Goal: Task Accomplishment & Management: Manage account settings

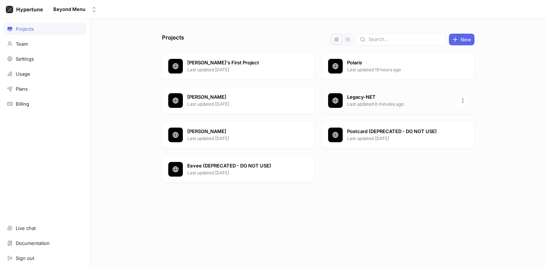
click at [383, 98] on p "Legacy-NET" at bounding box center [400, 96] width 106 height 7
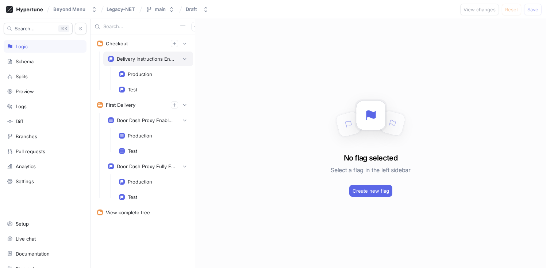
click at [151, 60] on div "Delivery Instructions Enabled" at bounding box center [146, 59] width 58 height 6
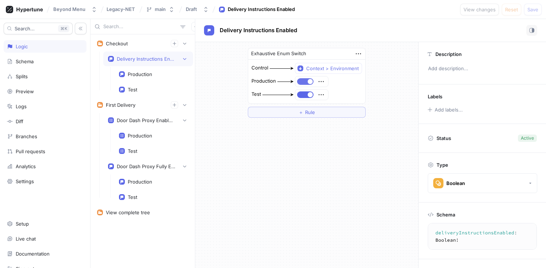
click at [306, 81] on button "button" at bounding box center [305, 81] width 16 height 7
click at [529, 9] on span "Save" at bounding box center [532, 9] width 11 height 4
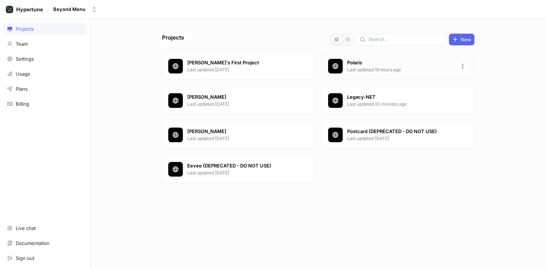
click at [338, 63] on icon at bounding box center [335, 65] width 7 height 7
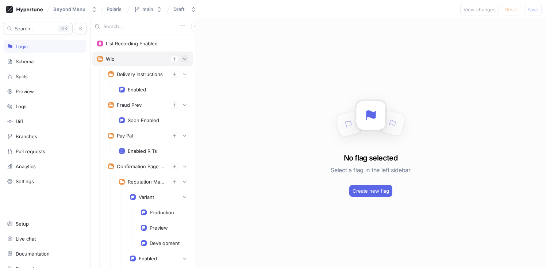
click at [182, 58] on button "button" at bounding box center [184, 58] width 7 height 7
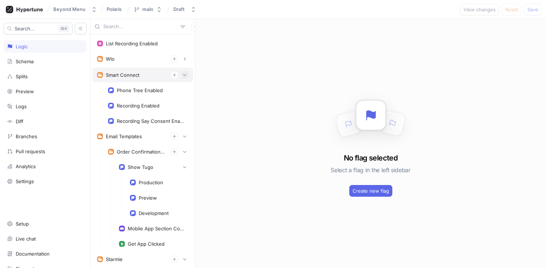
click at [183, 75] on icon "button" at bounding box center [184, 75] width 3 height 2
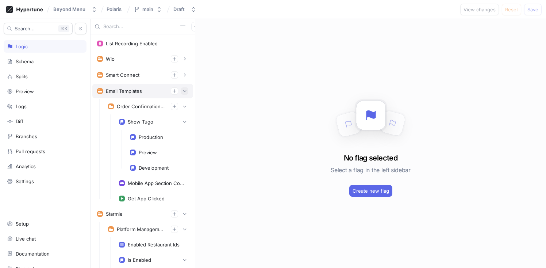
click at [181, 88] on button "button" at bounding box center [184, 90] width 7 height 7
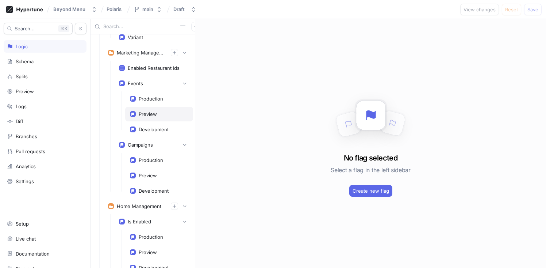
scroll to position [316, 0]
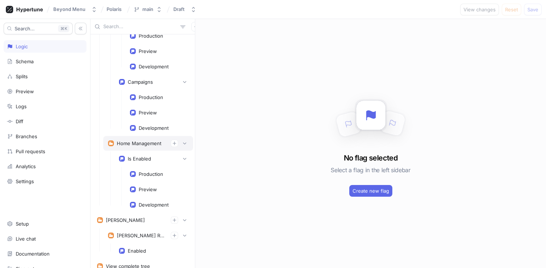
click at [134, 143] on div "Home Management" at bounding box center [139, 143] width 45 height 6
